Goal: Task Accomplishment & Management: Manage account settings

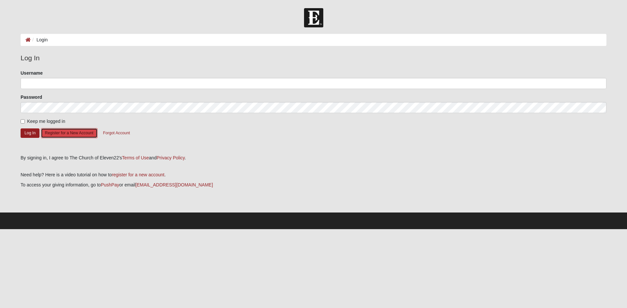
click at [83, 134] on button "Register for a New Account" at bounding box center [69, 133] width 57 height 10
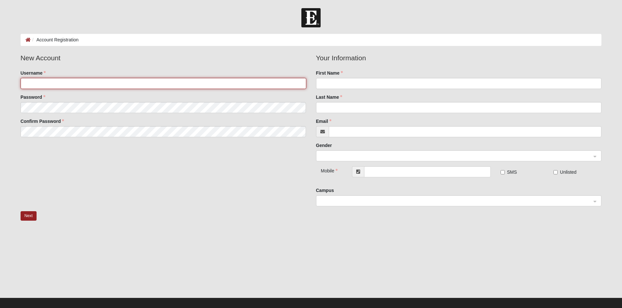
click at [52, 83] on input "Username" at bounding box center [164, 83] width 286 height 11
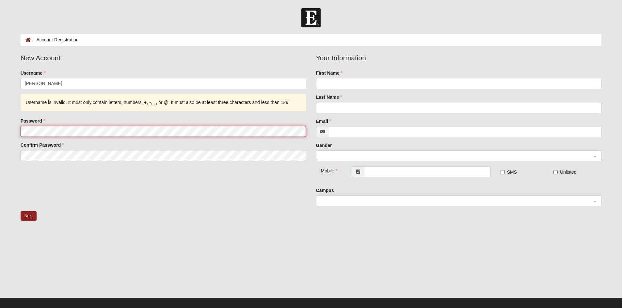
click at [44, 109] on fieldset "New Account Username [PERSON_NAME] Username is invalid. It must only contain le…" at bounding box center [163, 109] width 295 height 113
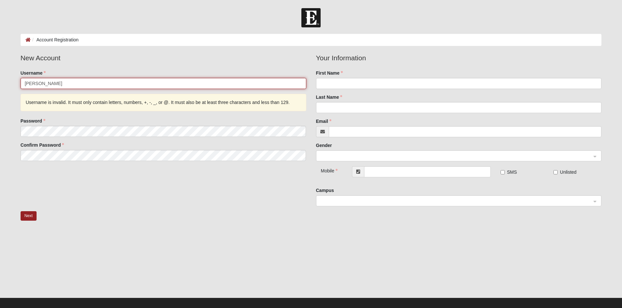
click at [78, 86] on input "Laura Murphy" at bounding box center [164, 83] width 286 height 11
type input "LauraMurphy"
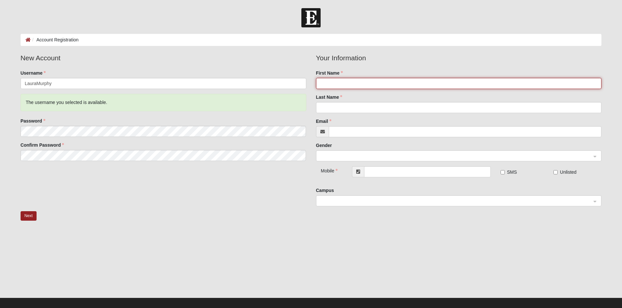
click at [339, 81] on input "First Name" at bounding box center [459, 83] width 286 height 11
type input "Laura"
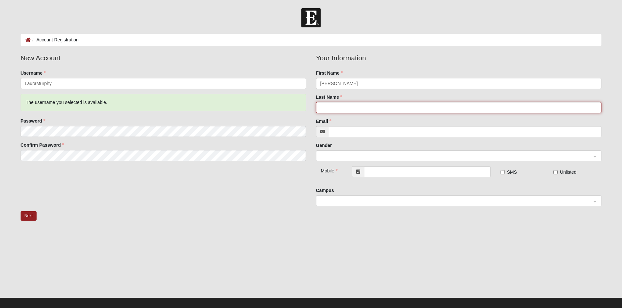
click at [350, 110] on input "Last Name" at bounding box center [459, 107] width 286 height 11
type input "Murphy"
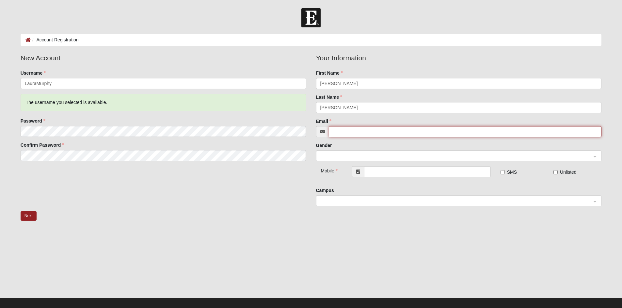
type input "dmurphy@bgrdc.com"
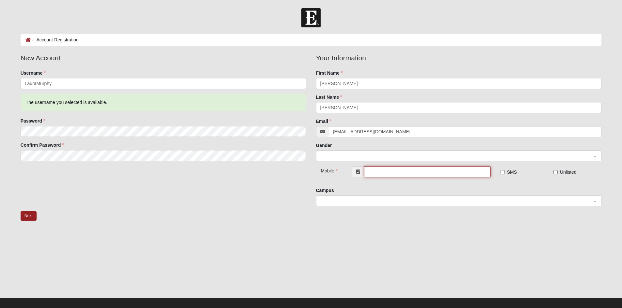
type input "(202) 494-0673"
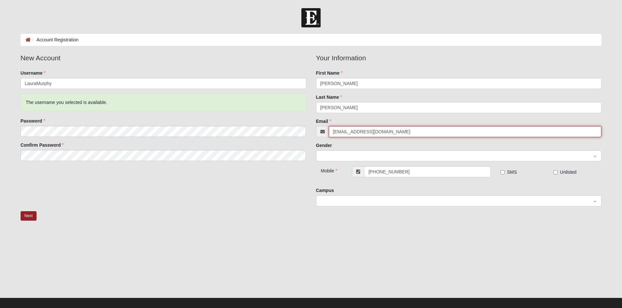
click at [389, 133] on input "dmurphy@bgrdc.com" at bounding box center [465, 131] width 273 height 11
type input "d"
click at [594, 157] on div at bounding box center [458, 156] width 285 height 11
type input "lbmurpy05@gmail.com"
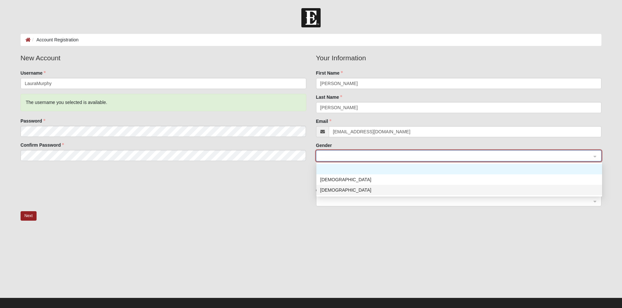
click at [344, 192] on div "Female" at bounding box center [459, 190] width 278 height 7
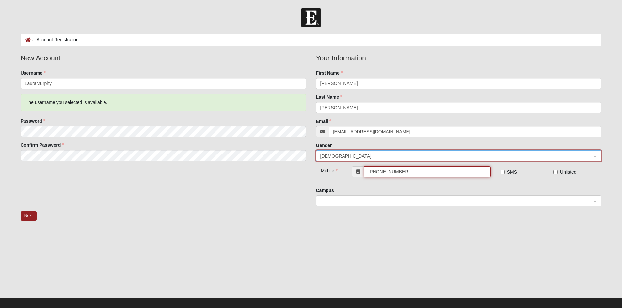
click at [418, 176] on input "(202) 494-0673" at bounding box center [427, 171] width 126 height 11
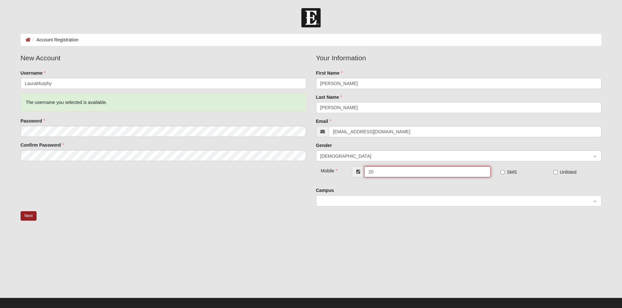
type input "2"
type input "(703) 338-4873"
click at [503, 172] on input "SMS" at bounding box center [502, 172] width 4 height 4
checkbox input "true"
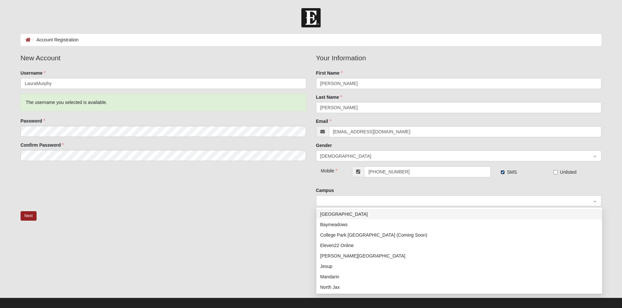
click at [426, 203] on span at bounding box center [455, 201] width 271 height 7
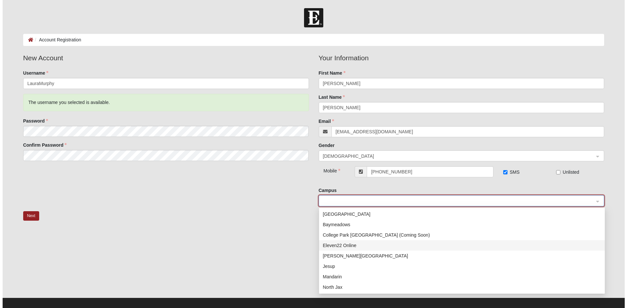
scroll to position [94, 0]
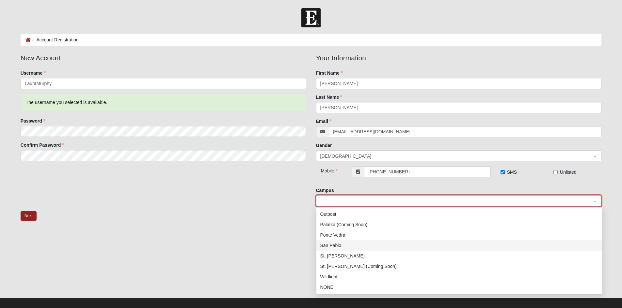
click at [333, 248] on div "San Pablo" at bounding box center [459, 245] width 278 height 7
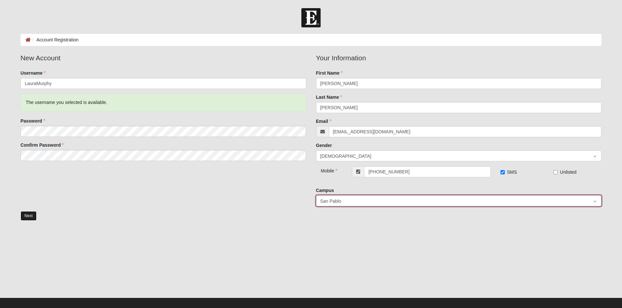
click at [27, 216] on button "Next" at bounding box center [29, 216] width 16 height 9
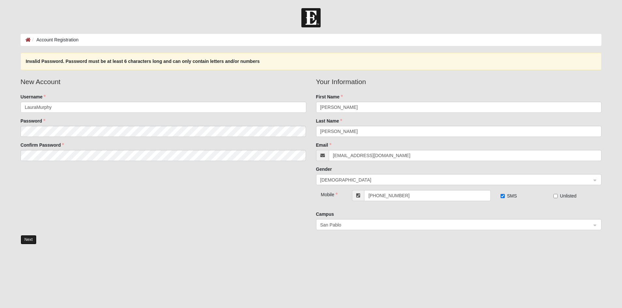
click at [28, 241] on button "Next" at bounding box center [29, 239] width 16 height 9
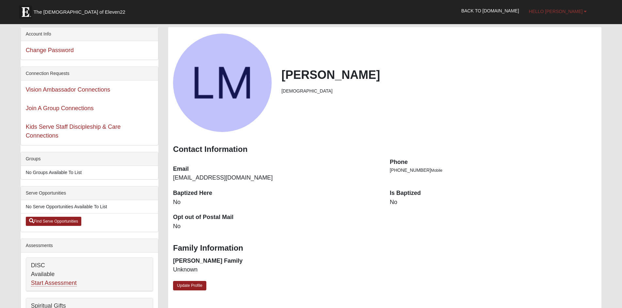
click at [585, 12] on b at bounding box center [585, 11] width 3 height 5
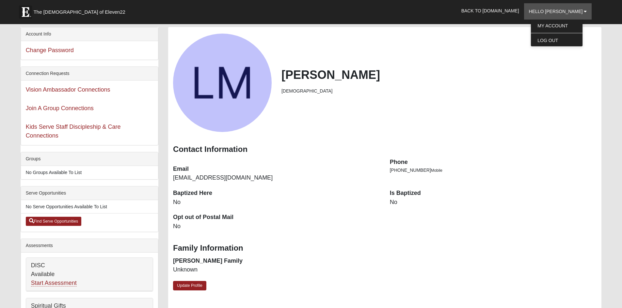
click at [511, 51] on div "Laura Murphy Female" at bounding box center [384, 83] width 433 height 99
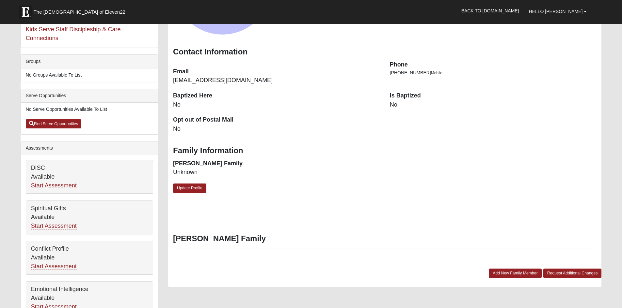
scroll to position [98, 0]
click at [186, 191] on link "Update Profile" at bounding box center [189, 187] width 33 height 9
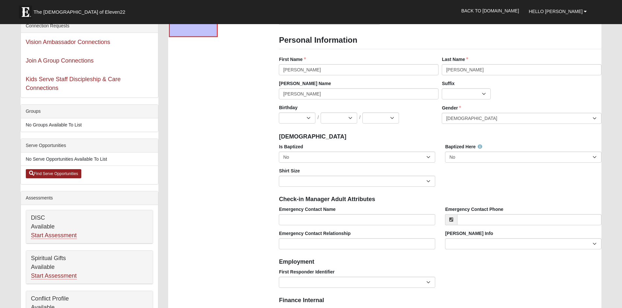
scroll to position [0, 0]
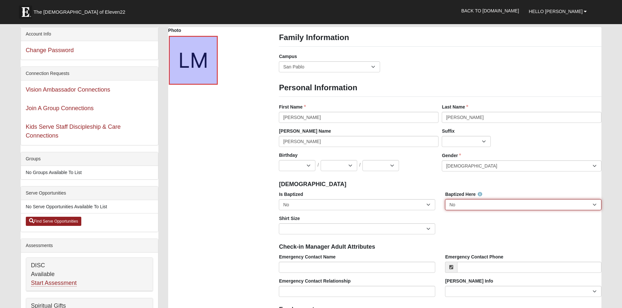
click at [596, 206] on select "No Yes" at bounding box center [523, 204] width 156 height 11
click at [445, 199] on select "No Yes" at bounding box center [523, 204] width 156 height 11
click at [595, 204] on select "No Yes" at bounding box center [523, 204] width 156 height 11
select select "False"
click at [445, 199] on select "No Yes" at bounding box center [523, 204] width 156 height 11
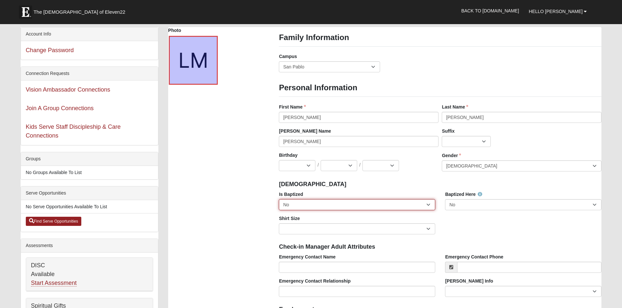
click at [428, 203] on select "No Yes" at bounding box center [357, 204] width 156 height 11
select select "True"
click at [279, 199] on select "No Yes" at bounding box center [357, 204] width 156 height 11
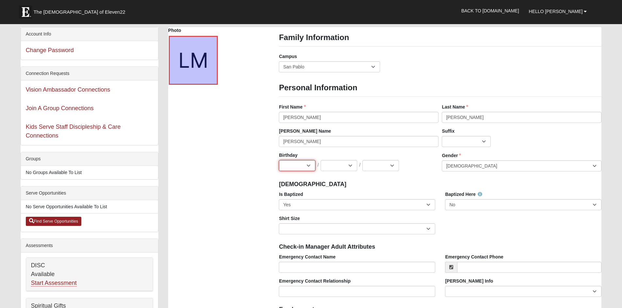
click at [309, 163] on select "Jan Feb Mar Apr May Jun Jul Aug Sep Oct Nov Dec" at bounding box center [297, 165] width 37 height 11
select select "5"
click at [279, 160] on select "Jan Feb Mar Apr May Jun Jul Aug Sep Oct Nov Dec" at bounding box center [297, 165] width 37 height 11
click at [354, 166] on select "1 2 3 4 5 6 7 8 9 10 11 12 13 14 15 16 17 18 19 20 21 22 23 24 25 26 27 28 29 3…" at bounding box center [339, 165] width 37 height 11
select select "5"
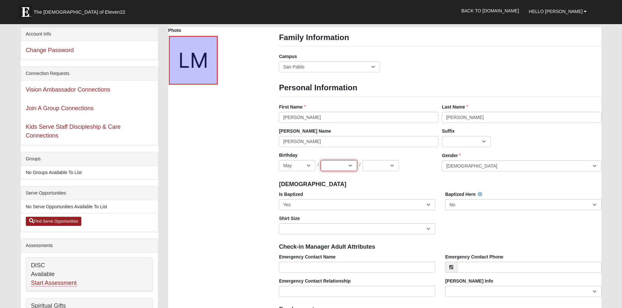
click at [321, 160] on select "1 2 3 4 5 6 7 8 9 10 11 12 13 14 15 16 17 18 19 20 21 22 23 24 25 26 27 28 29 3…" at bounding box center [339, 165] width 37 height 11
click at [382, 166] on select "2025 2024 2023 2022 2021 2020 2019 2018 2017 2016 2015 2014 2013 2012 2011 2010…" at bounding box center [380, 165] width 37 height 11
select select "1968"
click at [362, 160] on select "2025 2024 2023 2022 2021 2020 2019 2018 2017 2016 2015 2014 2013 2012 2011 2010…" at bounding box center [380, 165] width 37 height 11
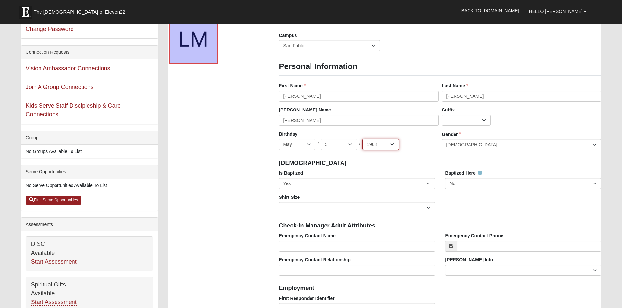
scroll to position [33, 0]
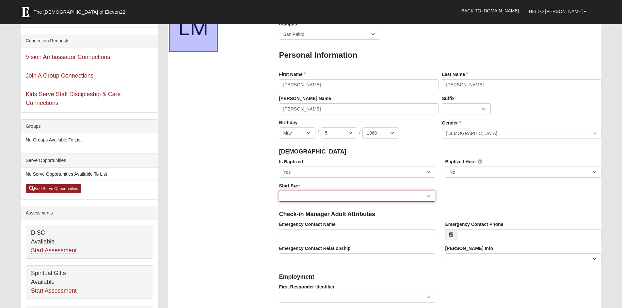
click at [428, 197] on select "Adult Small Adult Medium Adult Large Adult XL Adult XXL Adult 3XL Adult 4XL You…" at bounding box center [357, 196] width 156 height 11
select select "Adult Small"
click at [279, 191] on select "Adult Small Adult Medium Adult Large Adult XL Adult XXL Adult 3XL Adult 4XL You…" at bounding box center [357, 196] width 156 height 11
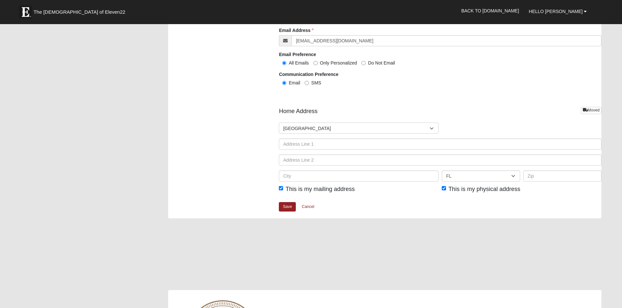
scroll to position [685, 0]
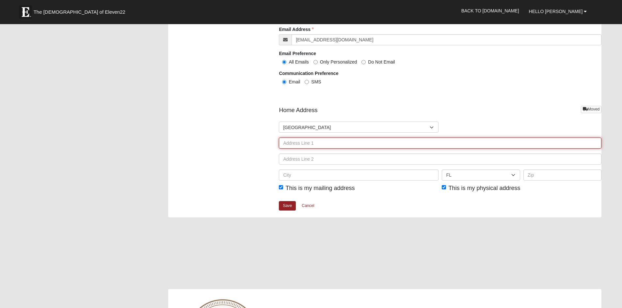
click at [334, 143] on input "text" at bounding box center [440, 143] width 322 height 11
type input "8041 Whisper Lake Lane, West"
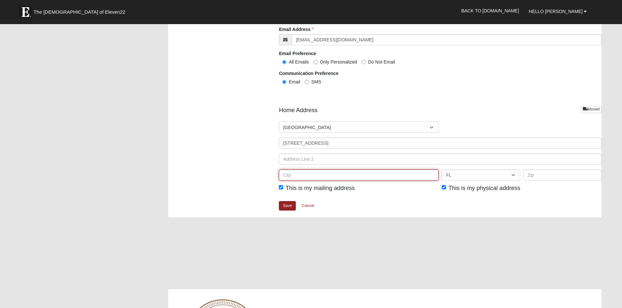
click at [311, 174] on input "text" at bounding box center [359, 175] width 160 height 11
type input "Ponte Vedra Beach"
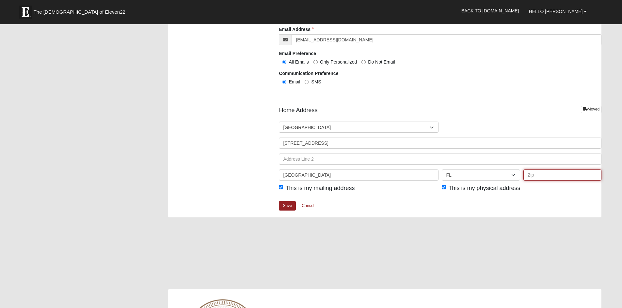
click at [533, 175] on input "text" at bounding box center [562, 175] width 78 height 11
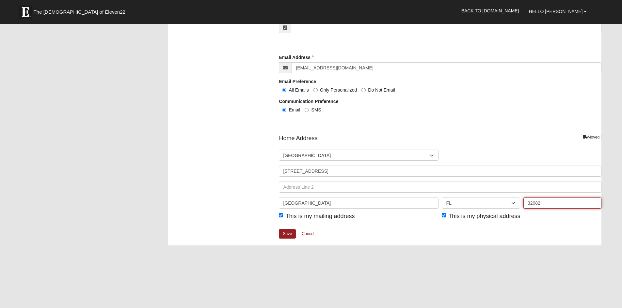
scroll to position [620, 0]
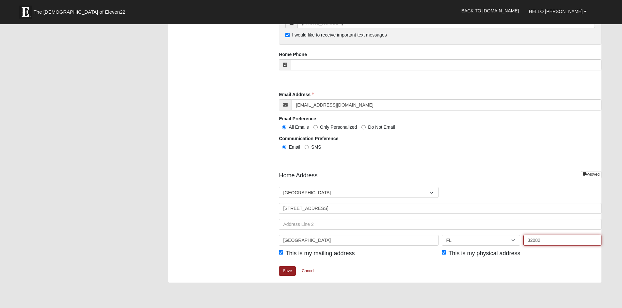
type input "32082"
click at [305, 148] on input "SMS" at bounding box center [307, 147] width 4 height 4
radio input "true"
click at [285, 148] on input "Email" at bounding box center [284, 147] width 4 height 4
radio input "true"
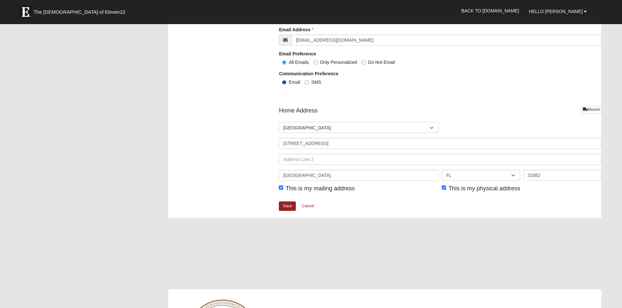
scroll to position [685, 0]
click at [285, 208] on link "Save" at bounding box center [287, 205] width 17 height 9
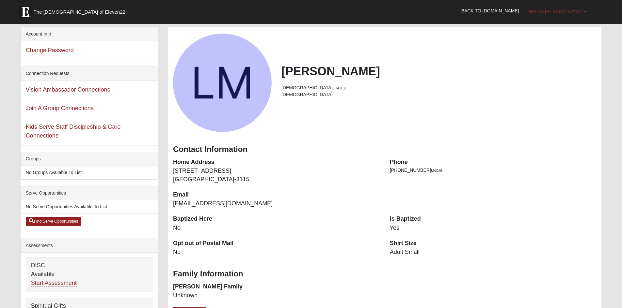
click at [572, 12] on span "Hello Laura" at bounding box center [556, 11] width 54 height 5
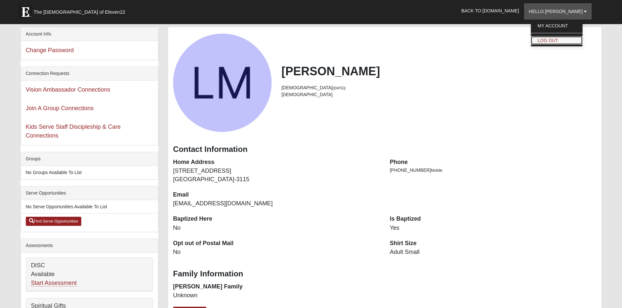
click at [555, 43] on link "Log Out" at bounding box center [557, 40] width 52 height 8
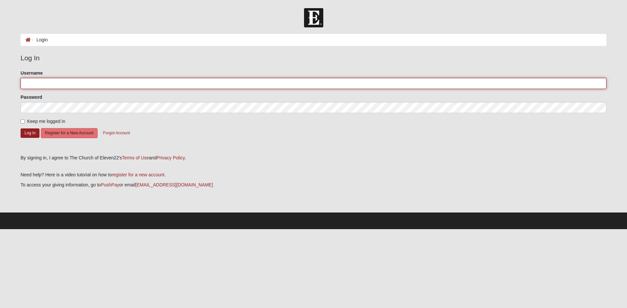
click at [77, 82] on input "Username" at bounding box center [314, 83] width 586 height 11
type input "DanMurphy"
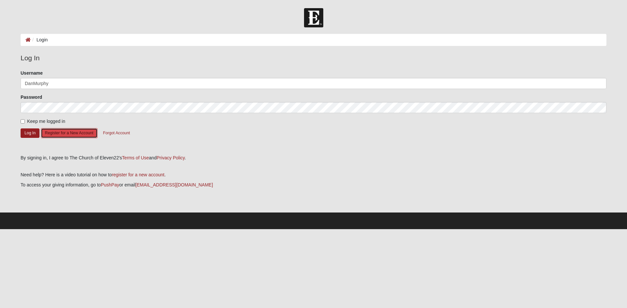
click at [52, 133] on button "Register for a New Account" at bounding box center [69, 133] width 57 height 10
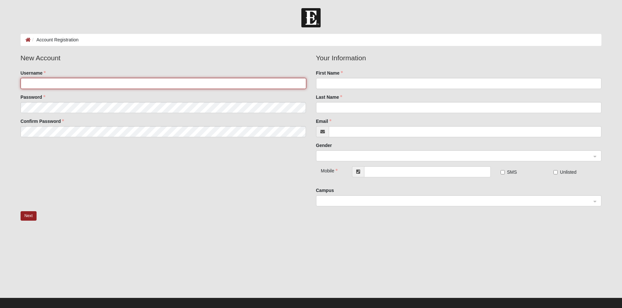
click at [32, 83] on input "Username" at bounding box center [164, 83] width 286 height 11
type input "DanMurphy"
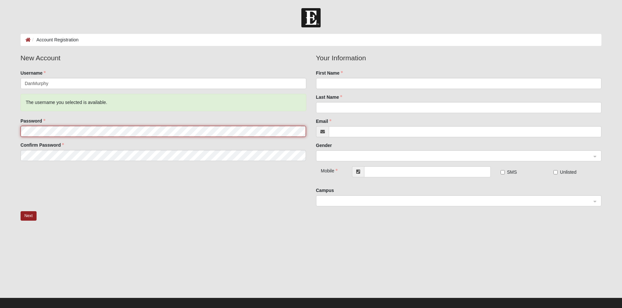
click at [24, 108] on fieldset "New Account Username DanMurphy The username you selected is available. Password…" at bounding box center [163, 109] width 295 height 113
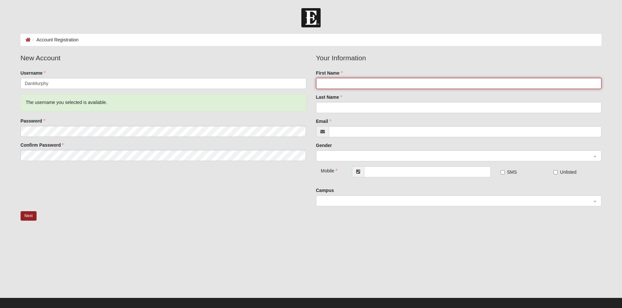
click at [334, 83] on input "First Name" at bounding box center [459, 83] width 286 height 11
type input "[PERSON_NAME]"
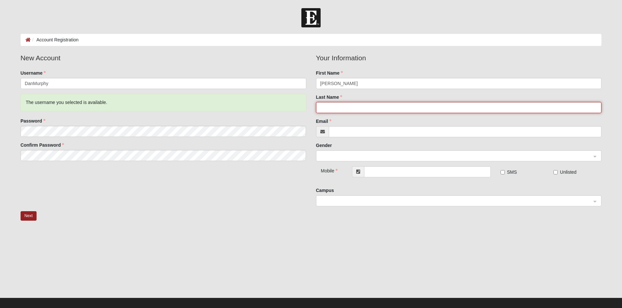
type input "Murphy"
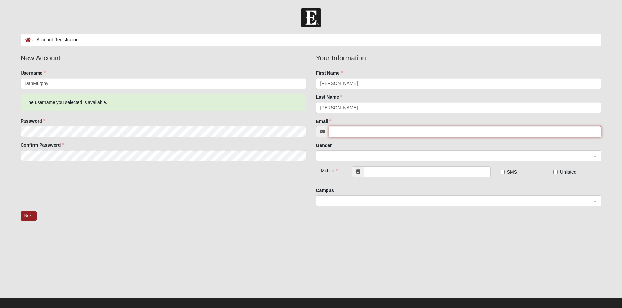
type input "dmurphy@bgrdc.com"
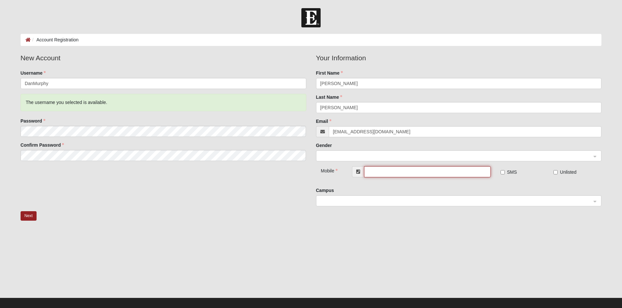
type input "(202) 494-0673"
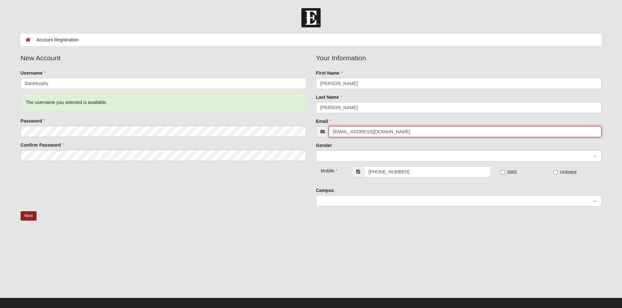
click at [412, 135] on input "dmurphy@bgrdc.com" at bounding box center [465, 131] width 273 height 11
type input "d"
type input "danmurphyptt@gmail.com"
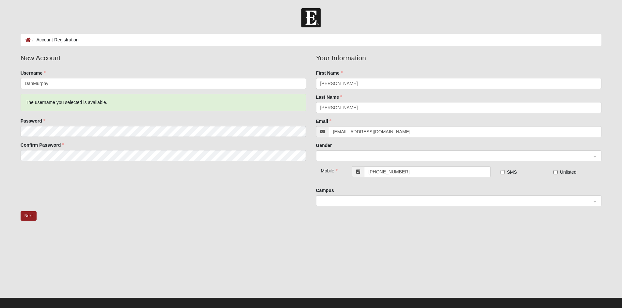
click at [592, 156] on input "search" at bounding box center [456, 156] width 273 height 10
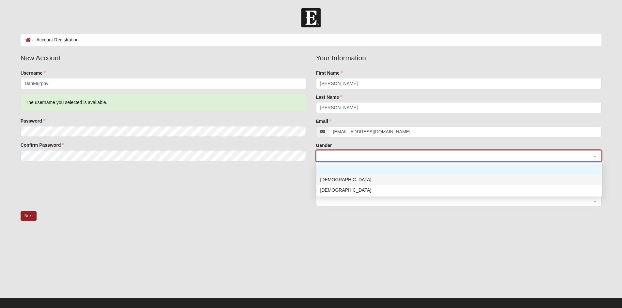
click at [342, 179] on div "Male" at bounding box center [459, 179] width 278 height 7
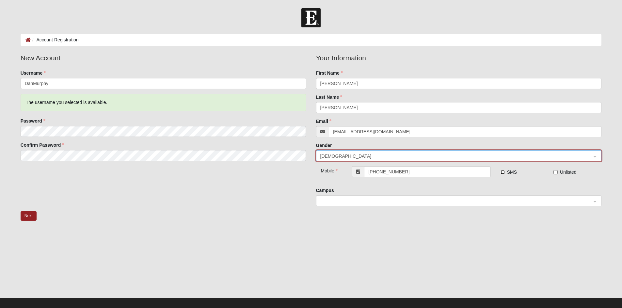
click at [501, 171] on input "SMS" at bounding box center [502, 172] width 4 height 4
checkbox input "true"
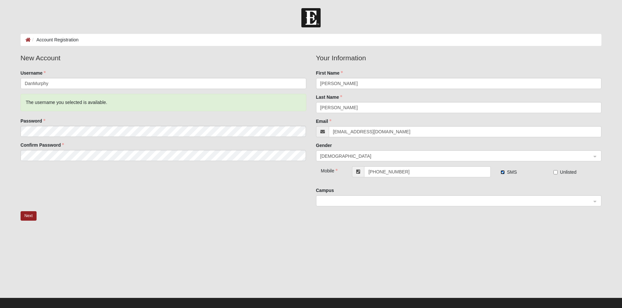
click at [595, 203] on div at bounding box center [458, 201] width 285 height 11
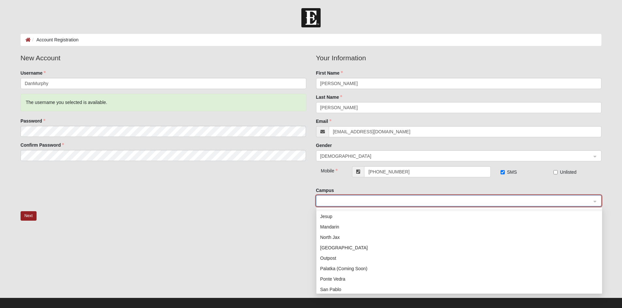
scroll to position [94, 0]
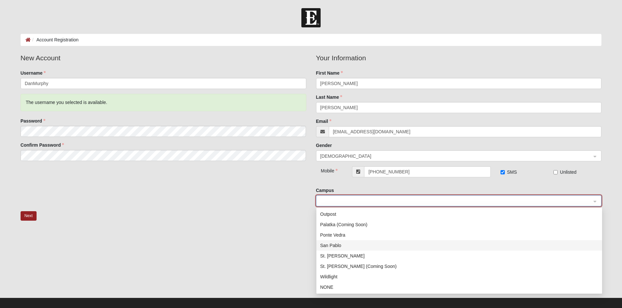
click at [356, 248] on div "San Pablo" at bounding box center [459, 245] width 278 height 7
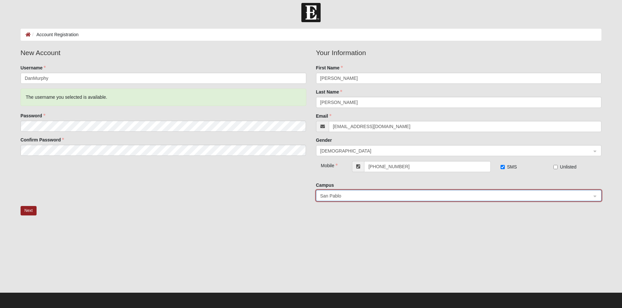
scroll to position [7, 0]
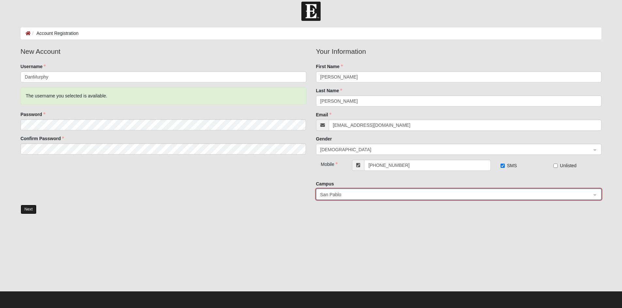
click at [30, 207] on button "Next" at bounding box center [29, 209] width 16 height 9
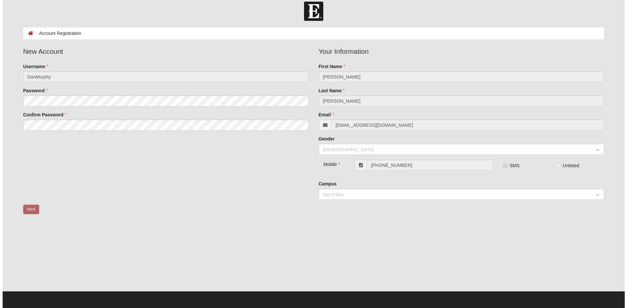
scroll to position [0, 0]
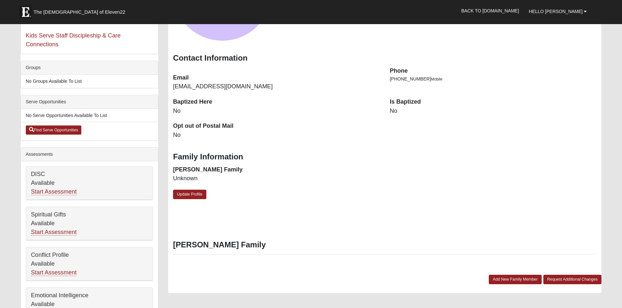
scroll to position [98, 0]
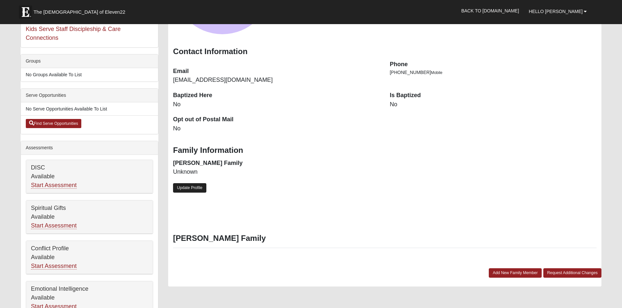
click at [194, 185] on link "Update Profile" at bounding box center [189, 187] width 33 height 9
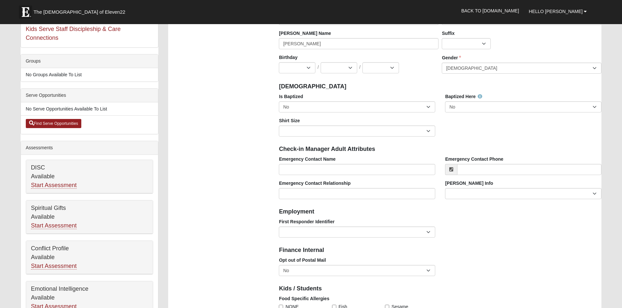
scroll to position [0, 0]
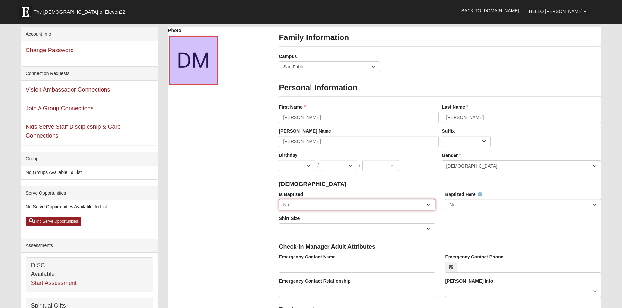
click at [430, 207] on select "No Yes" at bounding box center [357, 204] width 156 height 11
select select "True"
click at [279, 199] on select "No Yes" at bounding box center [357, 204] width 156 height 11
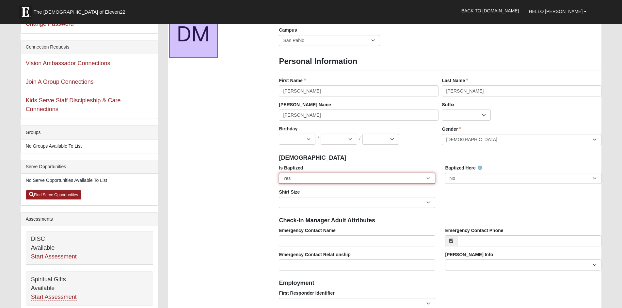
scroll to position [65, 0]
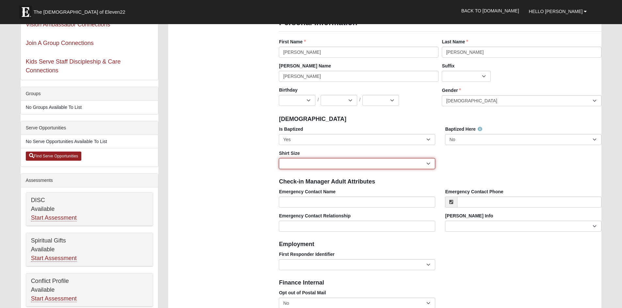
click at [325, 165] on select "Adult Small Adult Medium Adult Large Adult XL Adult XXL Adult 3XL Adult 4XL You…" at bounding box center [357, 163] width 156 height 11
select select "Adult Large"
click at [279, 158] on select "Adult Small Adult Medium Adult Large Adult XL Adult XXL Adult 3XL Adult 4XL You…" at bounding box center [357, 163] width 156 height 11
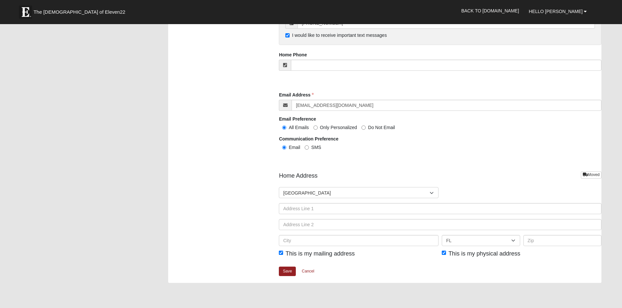
scroll to position [620, 0]
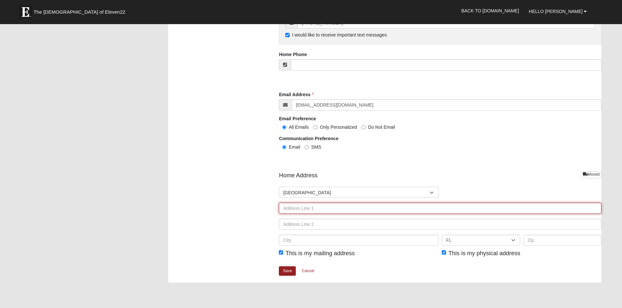
click at [332, 210] on input "text" at bounding box center [440, 208] width 322 height 11
type input "8041 Whisper Lake Lane, West"
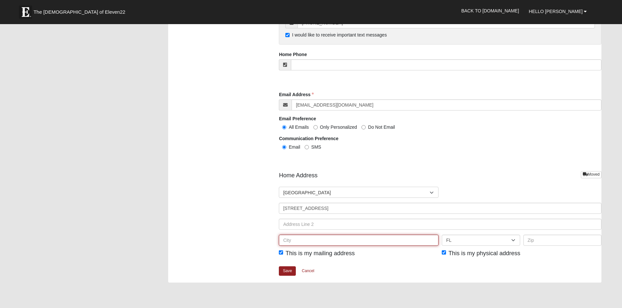
click at [349, 243] on input "text" at bounding box center [359, 240] width 160 height 11
type input "Ponte Vedra Beach"
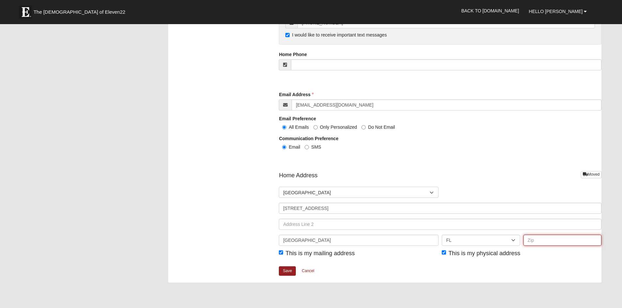
click at [541, 243] on input "text" at bounding box center [562, 240] width 78 height 11
type input "32082"
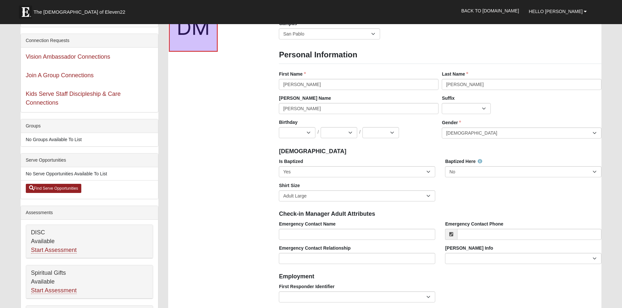
scroll to position [33, 0]
click at [309, 131] on select "Jan Feb Mar Apr May Jun Jul Aug Sep Oct Nov Dec" at bounding box center [297, 133] width 37 height 11
select select "10"
click at [279, 128] on select "Jan Feb Mar Apr May Jun Jul Aug Sep Oct Nov Dec" at bounding box center [297, 133] width 37 height 11
click at [350, 133] on select "1 2 3 4 5 6 7 8 9 10 11 12 13 14 15 16 17 18 19 20 21 22 23 24 25 26 27 28 29 3…" at bounding box center [339, 133] width 37 height 11
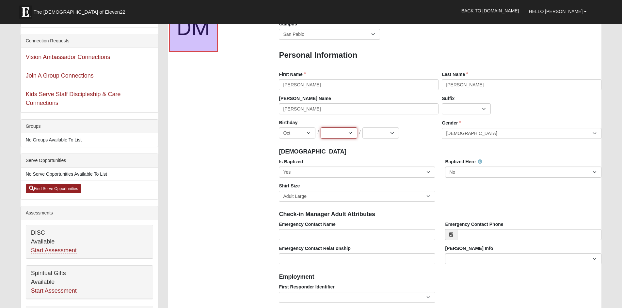
select select "4"
click at [321, 128] on select "1 2 3 4 5 6 7 8 9 10 11 12 13 14 15 16 17 18 19 20 21 22 23 24 25 26 27 28 29 3…" at bounding box center [339, 133] width 37 height 11
click at [392, 133] on select "2025 2024 2023 2022 2021 2020 2019 2018 2017 2016 2015 2014 2013 2012 2011 2010…" at bounding box center [380, 133] width 37 height 11
select select "1963"
click at [362, 128] on select "2025 2024 2023 2022 2021 2020 2019 2018 2017 2016 2015 2014 2013 2012 2011 2010…" at bounding box center [380, 133] width 37 height 11
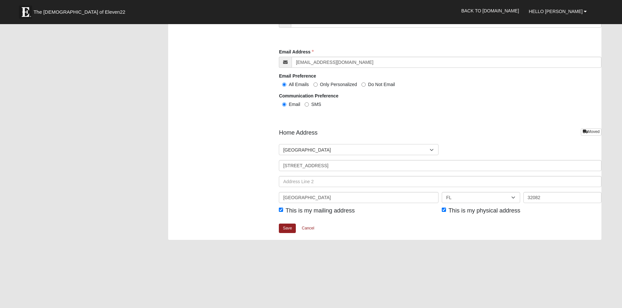
scroll to position [685, 0]
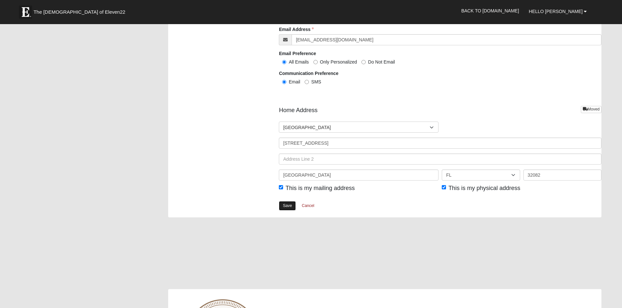
click at [289, 204] on link "Save" at bounding box center [287, 205] width 17 height 9
